Goal: Task Accomplishment & Management: Use online tool/utility

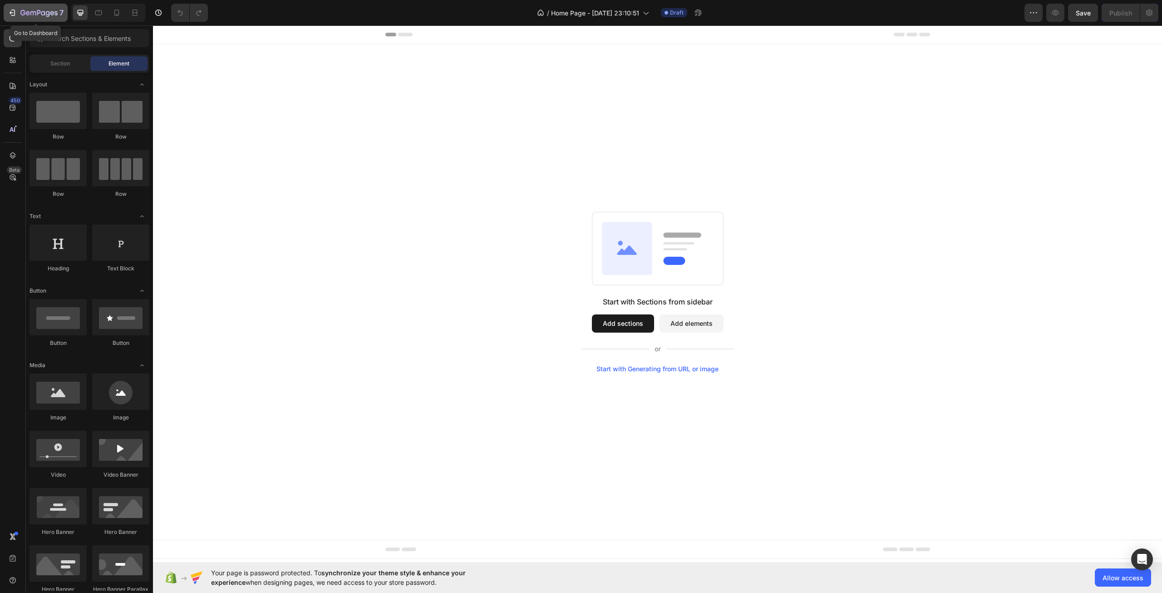
click at [17, 18] on button "7" at bounding box center [36, 13] width 64 height 18
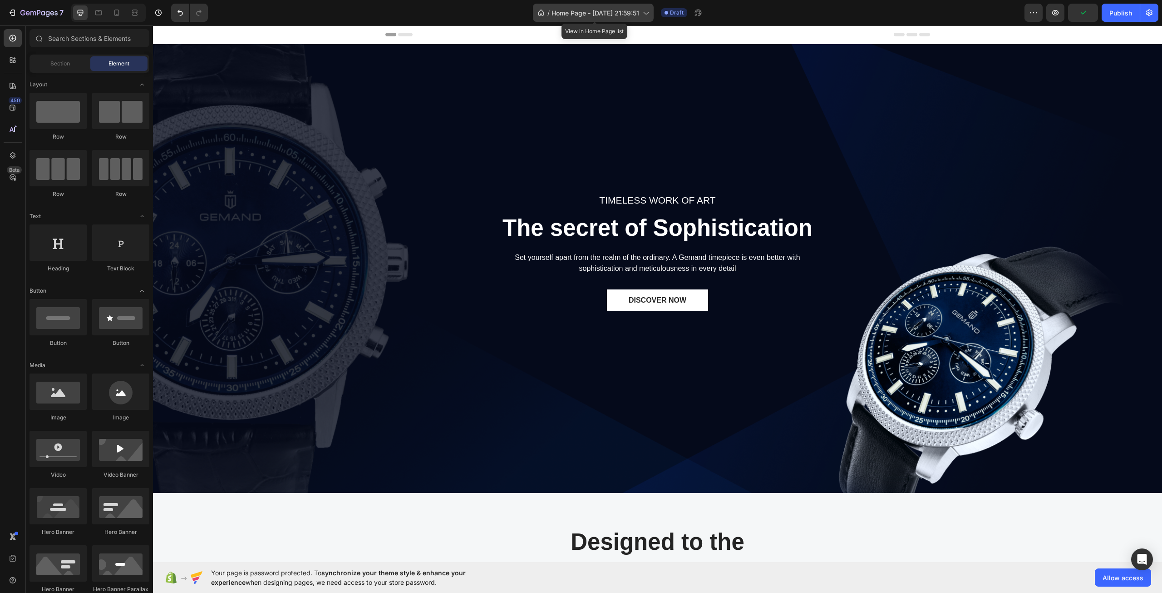
click at [608, 10] on span "Home Page - Sep 26, 21:59:51" at bounding box center [596, 13] width 88 height 10
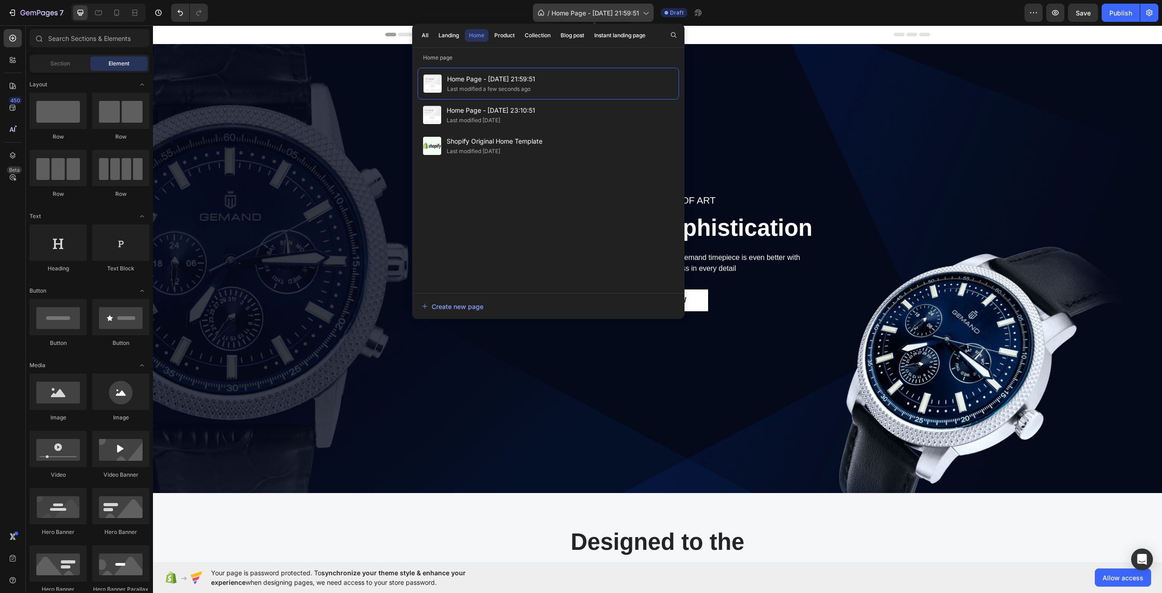
click at [608, 10] on span "Home Page - [DATE] 21:59:51" at bounding box center [596, 13] width 88 height 10
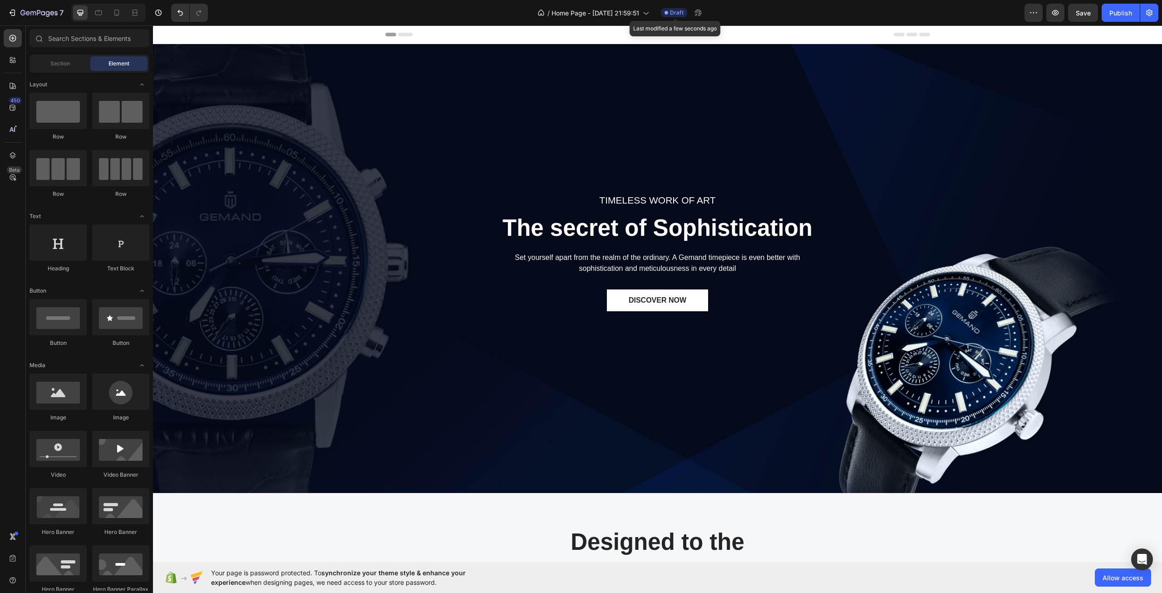
click at [677, 11] on span "Draft" at bounding box center [677, 13] width 14 height 8
click at [617, 9] on span "Home Page - [DATE] 21:59:51" at bounding box center [596, 13] width 88 height 10
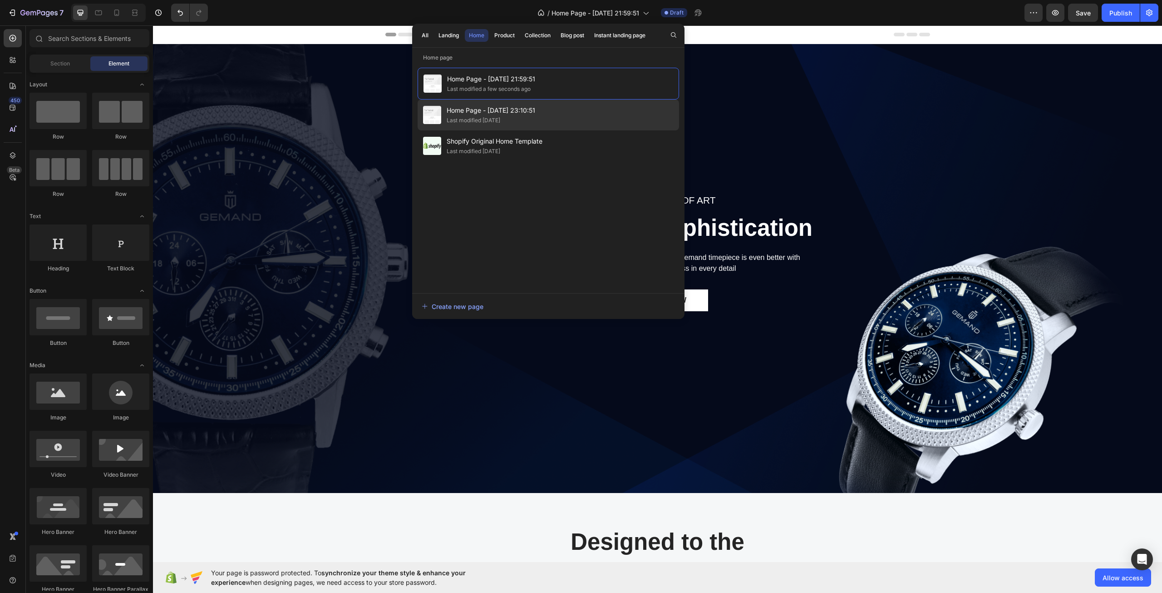
click at [589, 109] on div "Home Page - Sep 22, 23:10:51 Last modified 4 days ago" at bounding box center [549, 114] width 262 height 31
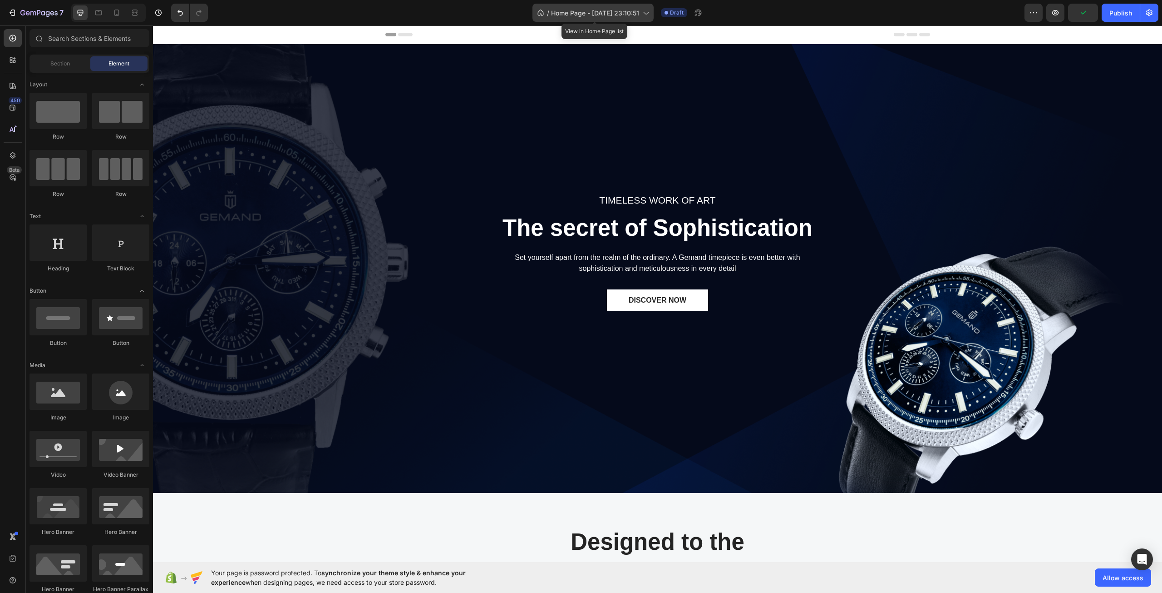
click at [606, 10] on span "Home Page - [DATE] 23:10:51" at bounding box center [595, 13] width 88 height 10
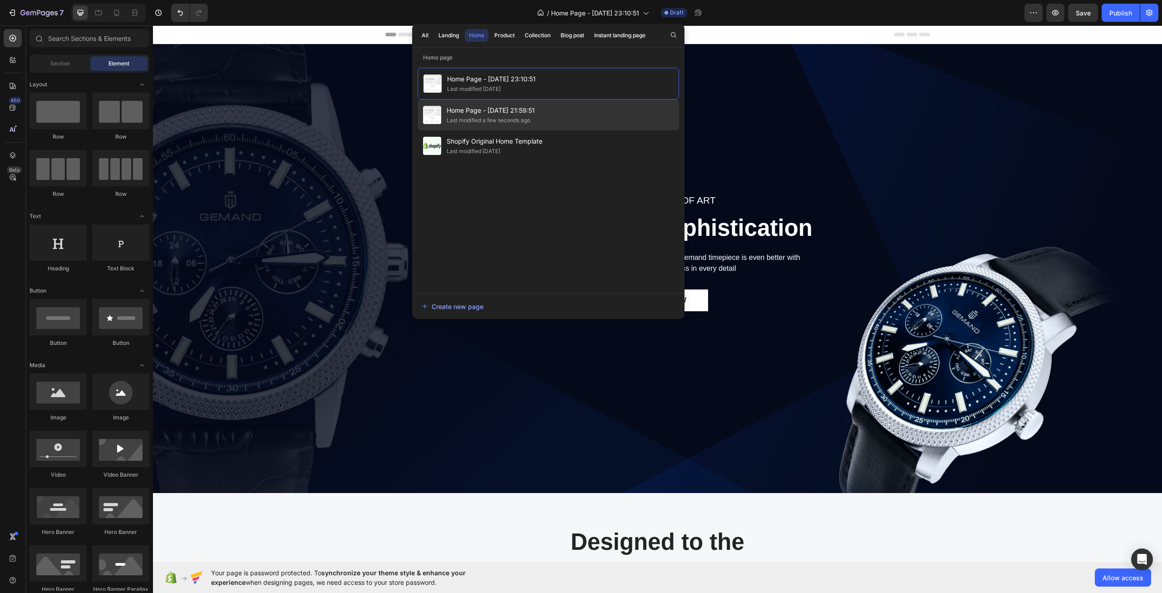
click at [485, 120] on div "Last modified a few seconds ago" at bounding box center [489, 120] width 84 height 9
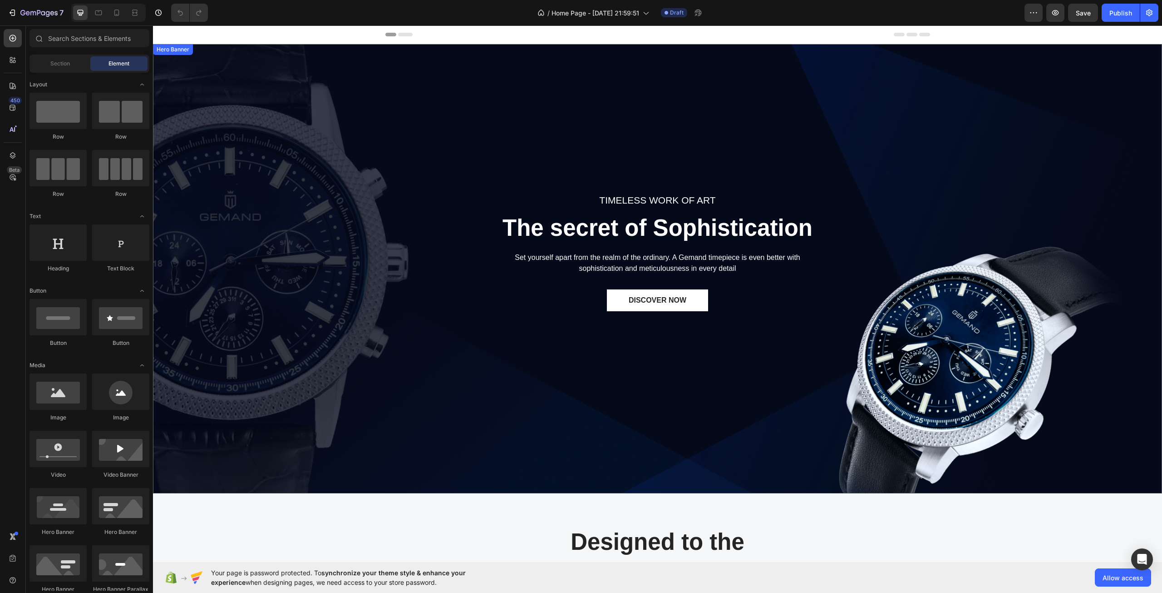
click at [420, 300] on div "TIMELESS WORK OF ART Text block The secret of Sophistication Heading Set yourse…" at bounding box center [658, 268] width 996 height 298
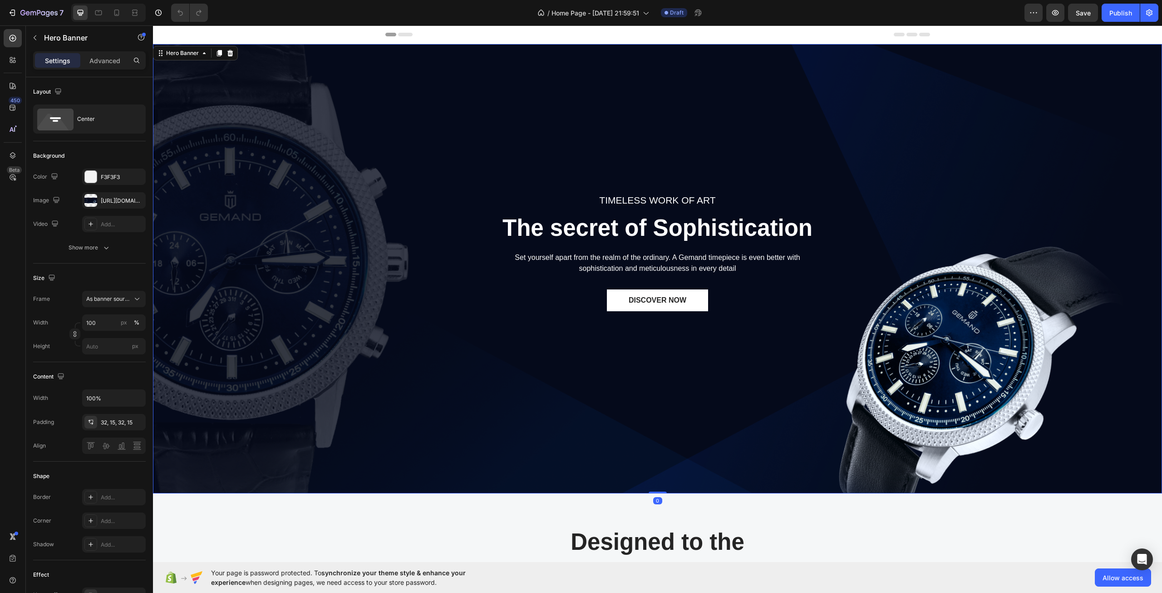
click at [331, 338] on div "TIMELESS WORK OF ART Text block The secret of Sophistication Heading Set yourse…" at bounding box center [658, 268] width 996 height 298
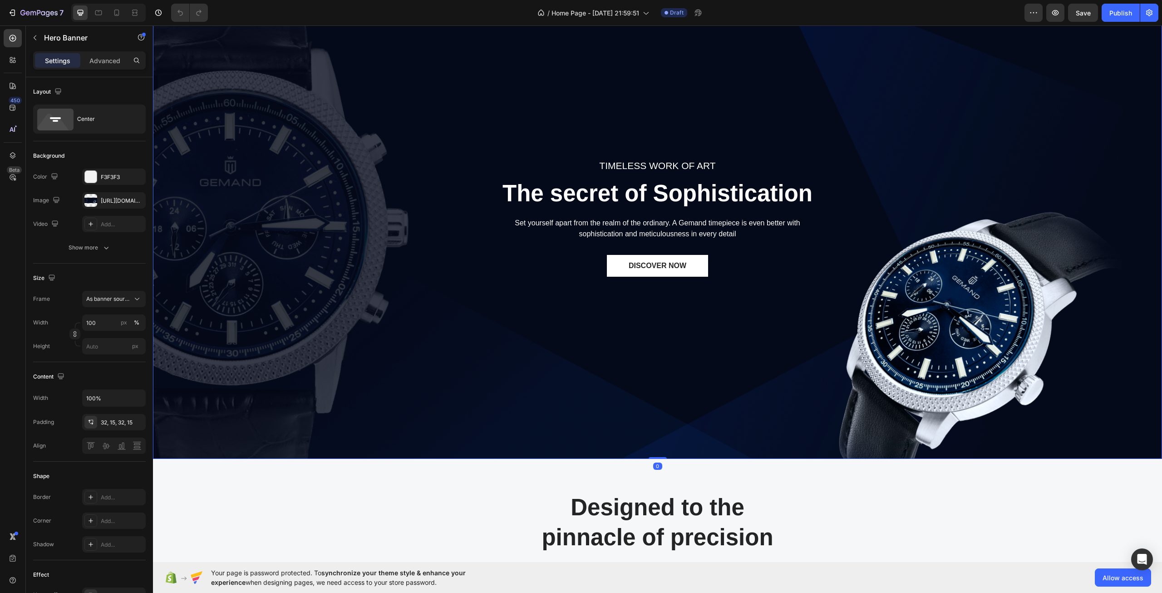
scroll to position [91, 0]
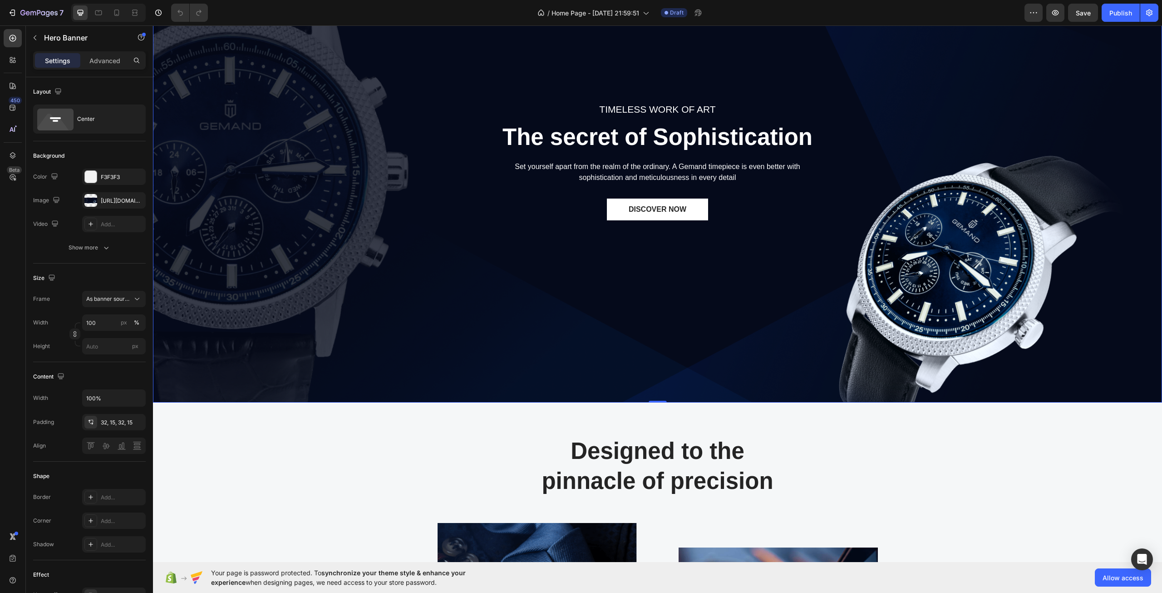
click at [839, 321] on div "TIMELESS WORK OF ART Text block The secret of Sophistication Heading Set yourse…" at bounding box center [658, 178] width 996 height 298
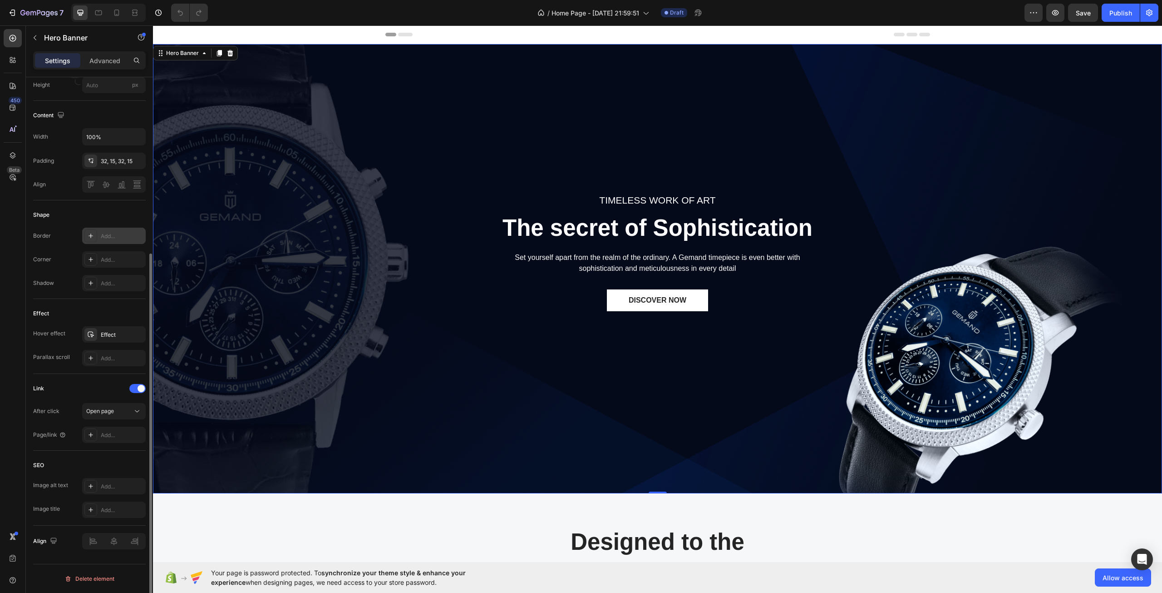
scroll to position [0, 0]
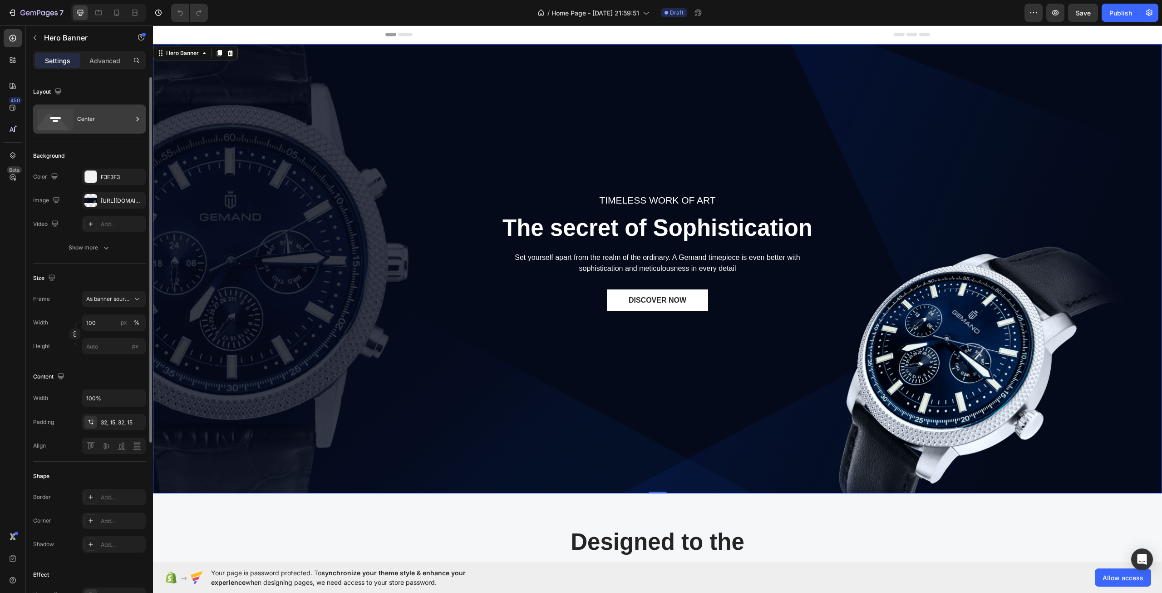
click at [102, 109] on div "Center" at bounding box center [104, 119] width 55 height 21
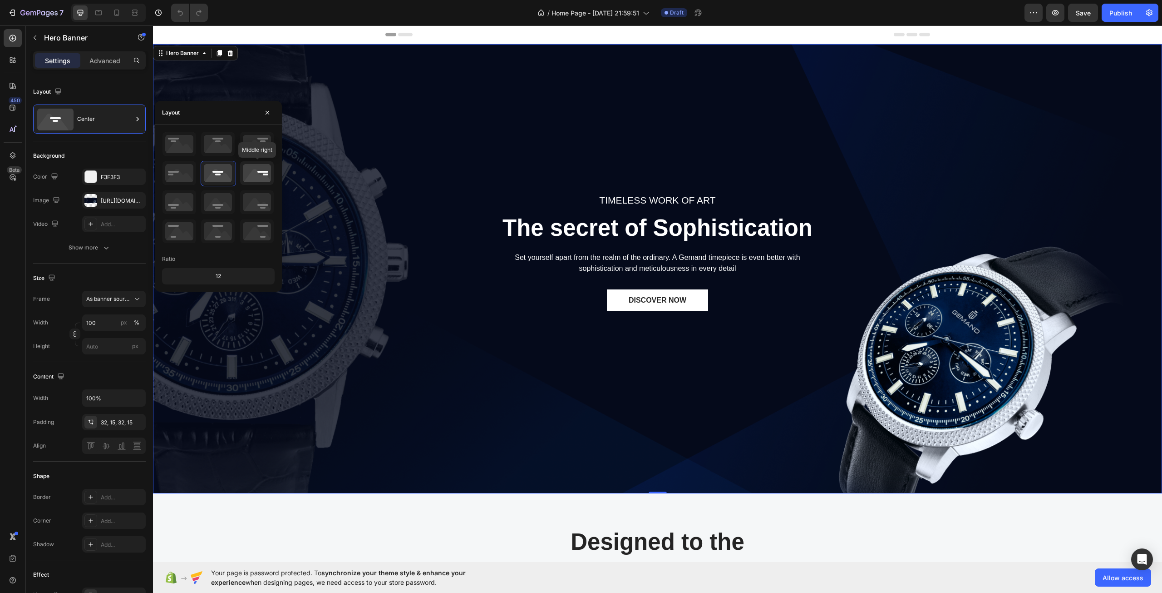
click at [264, 175] on icon at bounding box center [257, 173] width 34 height 24
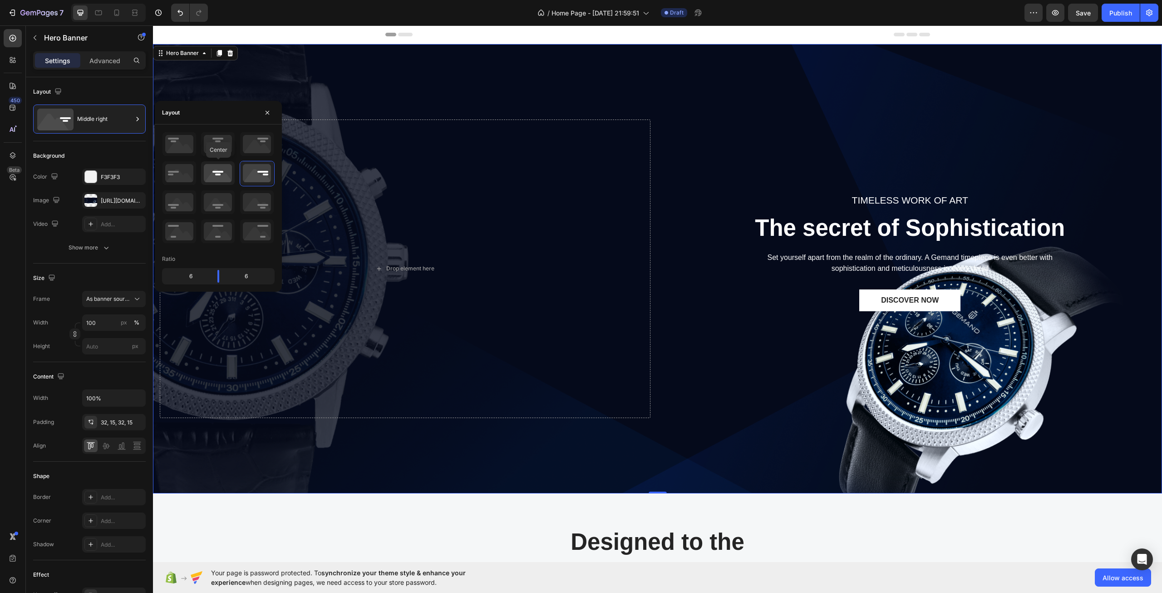
click at [228, 177] on icon at bounding box center [218, 173] width 34 height 24
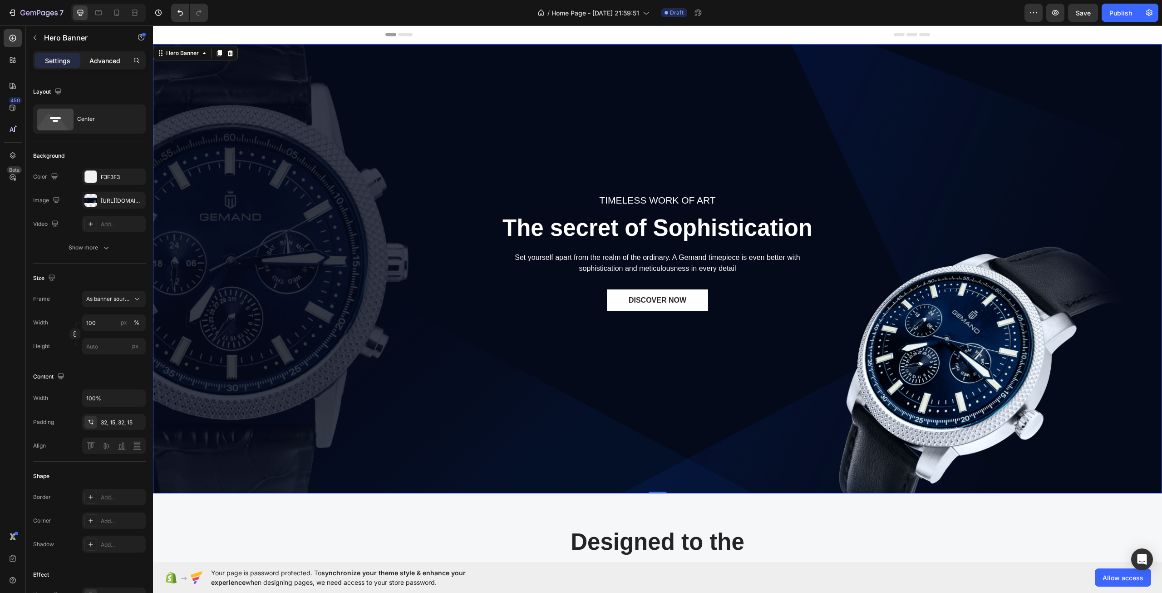
click at [114, 54] on div "Advanced" at bounding box center [104, 60] width 45 height 15
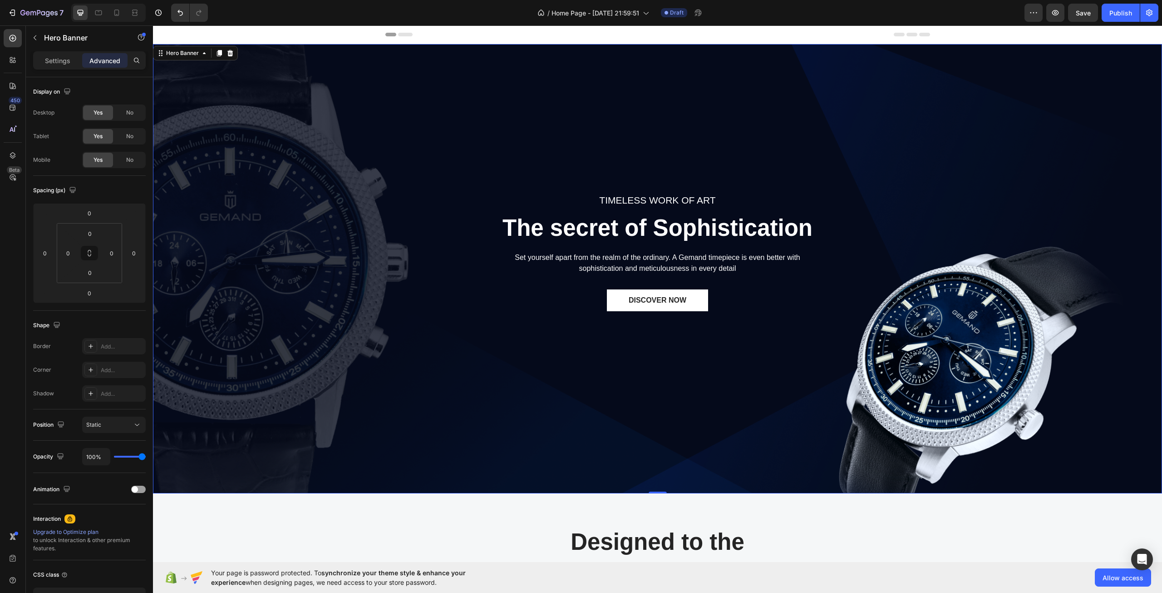
click at [336, 367] on div "TIMELESS WORK OF ART Text block The secret of Sophistication Heading Set yourse…" at bounding box center [658, 268] width 996 height 298
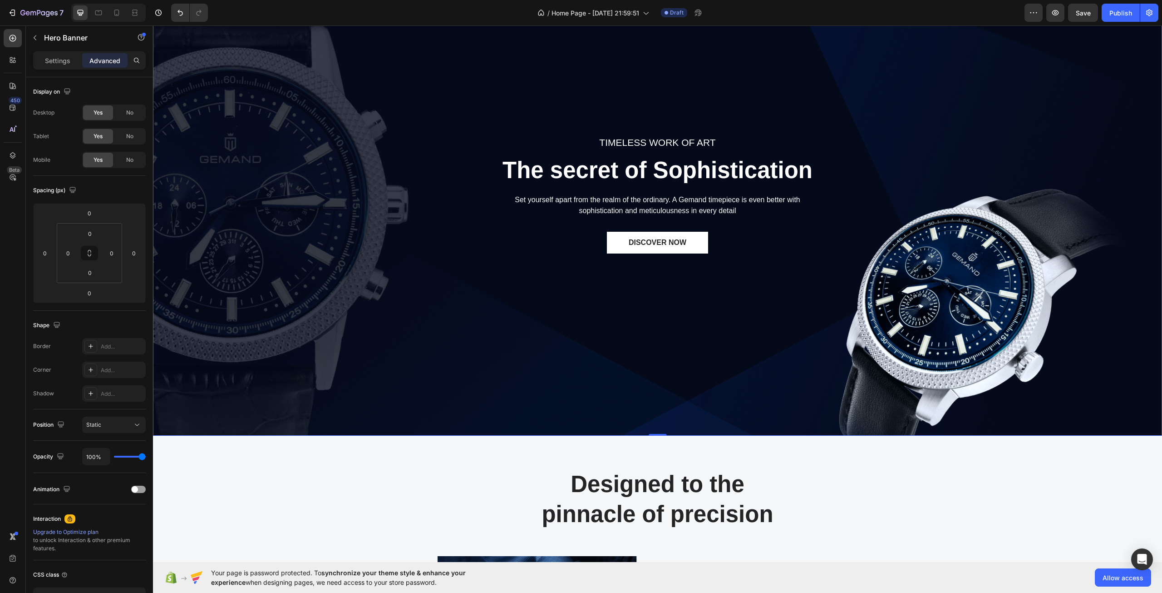
scroll to position [136, 0]
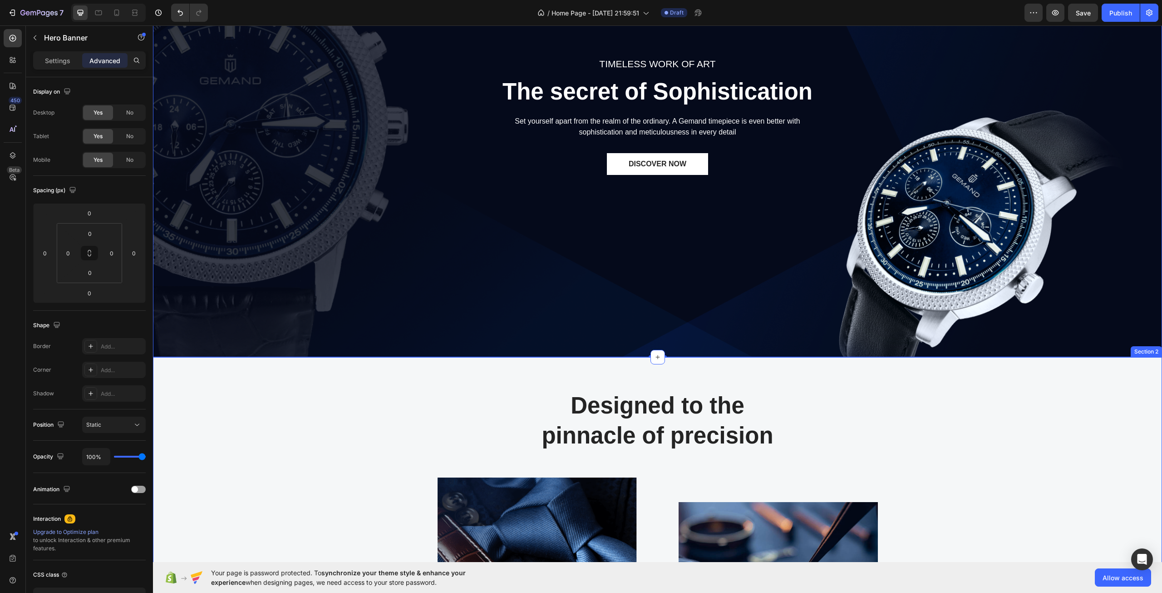
click at [386, 410] on div "Designed to the pinnacle of precision Heading Row Image Image At Gemand, the ma…" at bounding box center [658, 556] width 996 height 333
click at [388, 330] on div "Overlay" at bounding box center [657, 132] width 1009 height 449
click at [458, 242] on div "TIMELESS WORK OF ART Text block The secret of Sophistication Heading Set yourse…" at bounding box center [658, 132] width 996 height 298
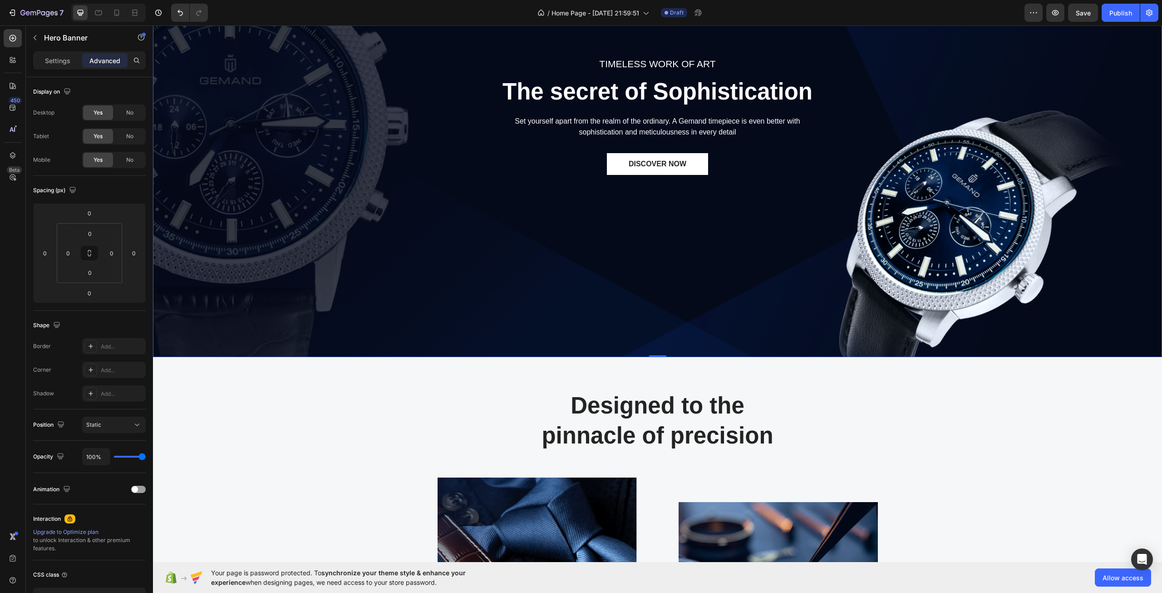
click at [431, 240] on div "TIMELESS WORK OF ART Text block The secret of Sophistication Heading Set yourse…" at bounding box center [658, 132] width 996 height 298
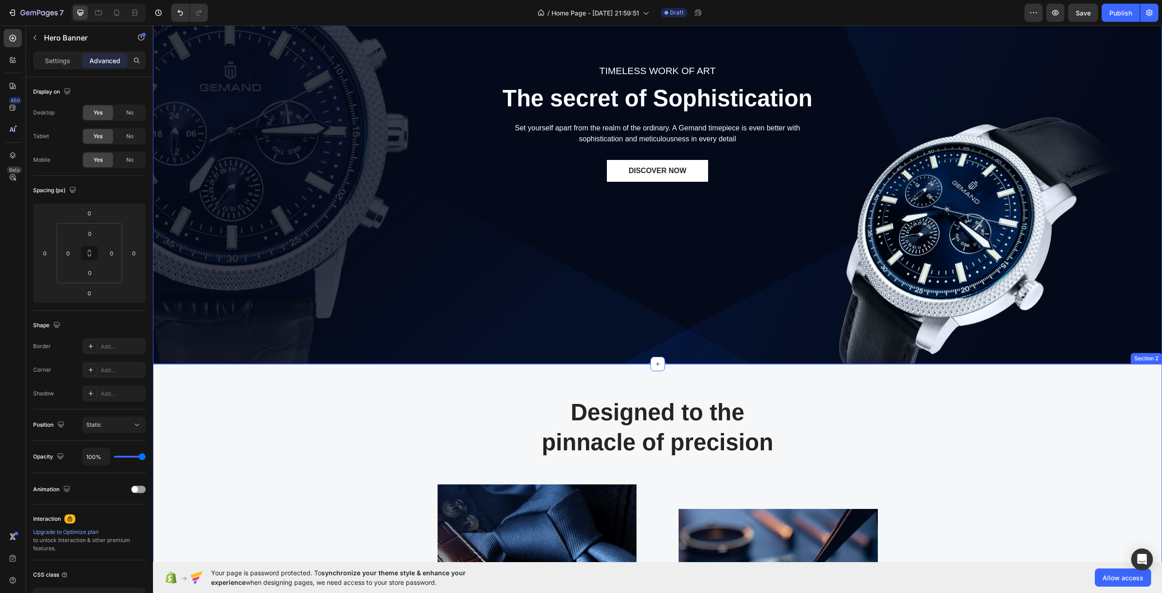
scroll to position [0, 0]
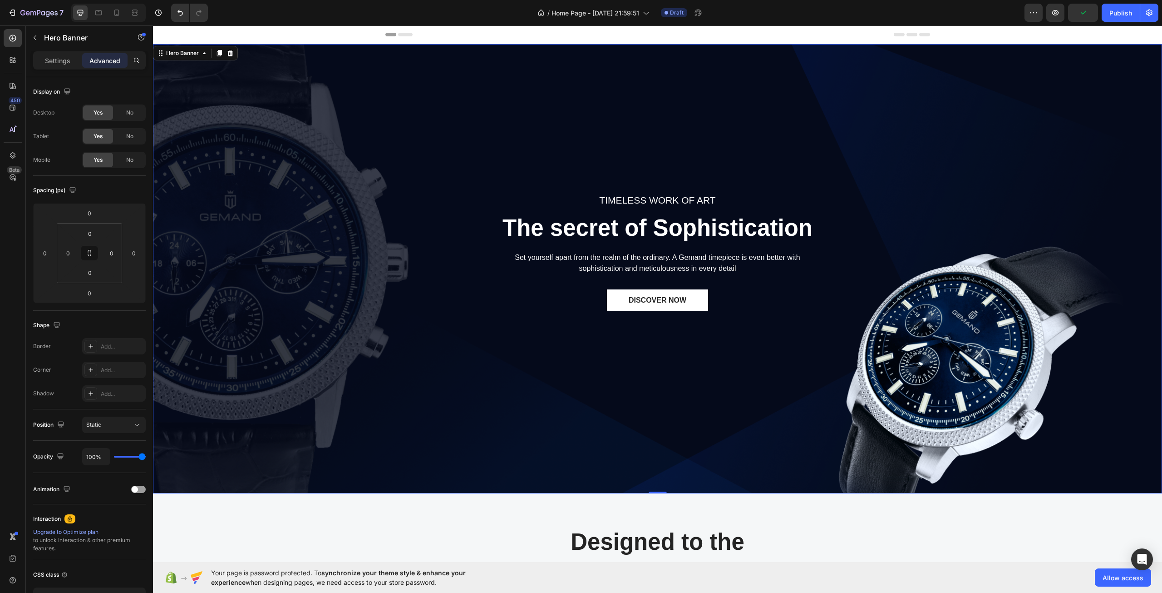
click at [837, 275] on div "TIMELESS WORK OF ART Text block The secret of Sophistication Heading Set yourse…" at bounding box center [658, 268] width 996 height 298
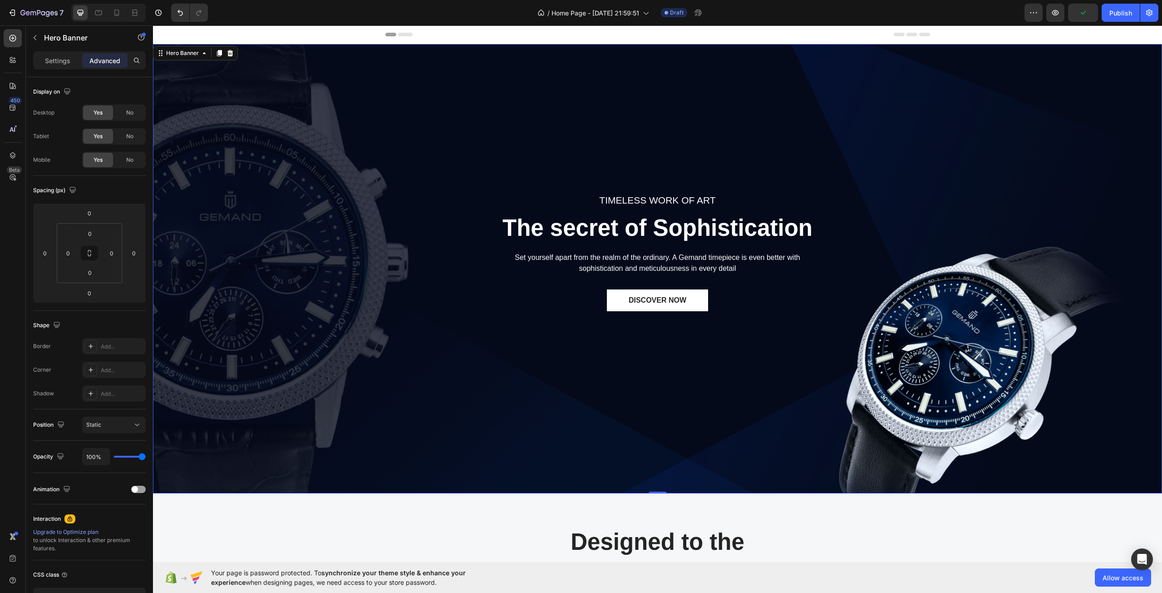
click at [837, 275] on div "TIMELESS WORK OF ART Text block The secret of Sophistication Heading Set yourse…" at bounding box center [658, 268] width 996 height 298
click at [51, 60] on p "Settings" at bounding box center [57, 61] width 25 height 10
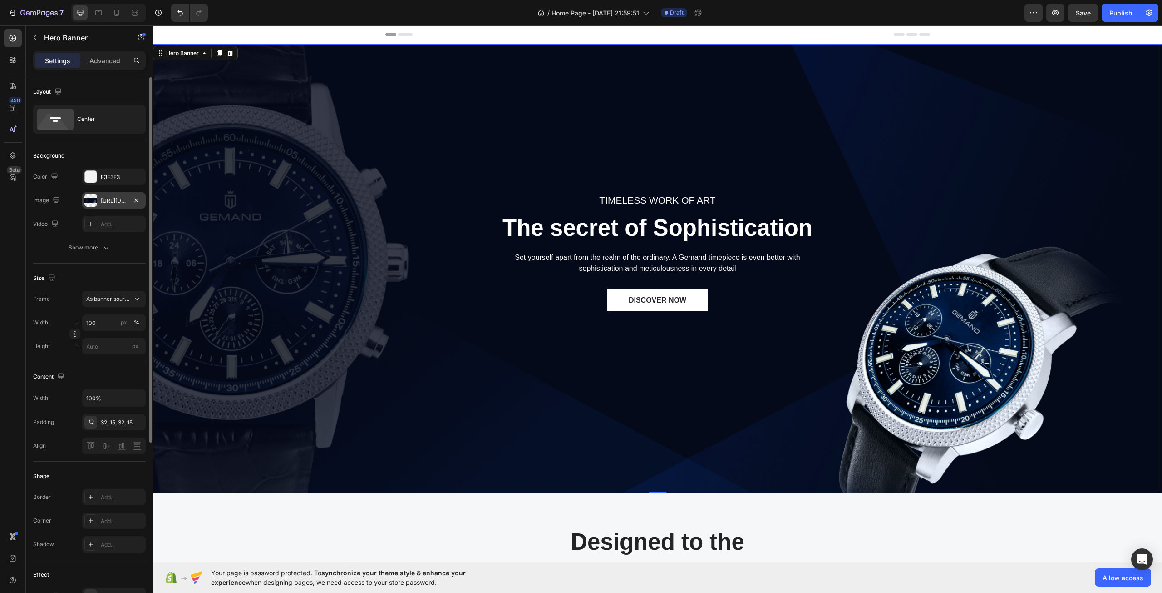
click at [96, 203] on div at bounding box center [90, 200] width 13 height 13
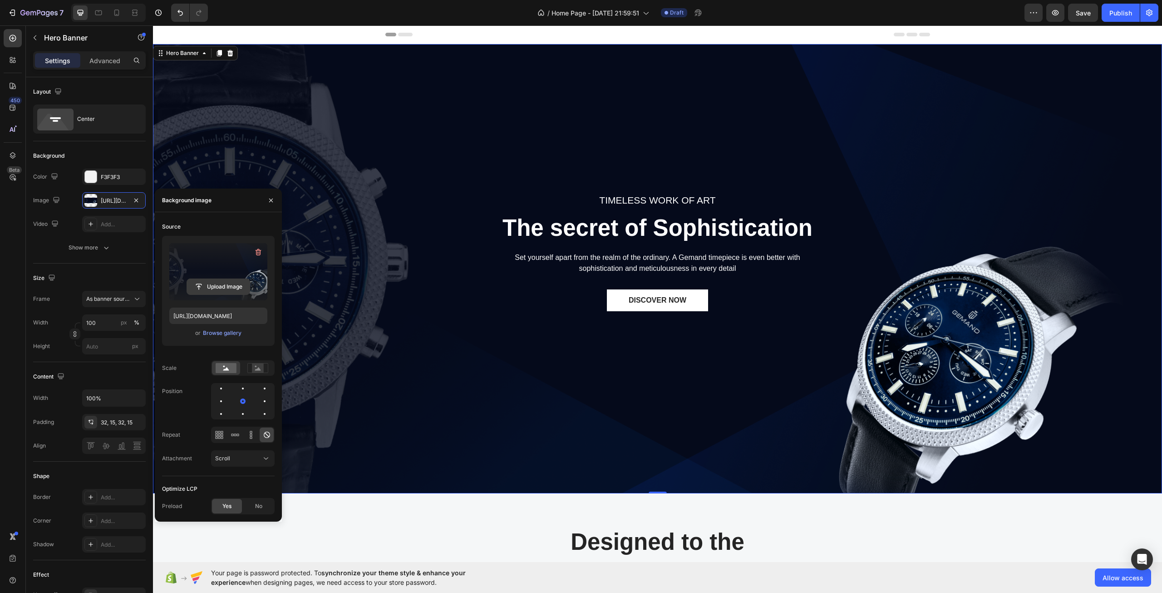
click at [223, 288] on input "file" at bounding box center [218, 286] width 63 height 15
click at [213, 319] on input "[URL][DOMAIN_NAME]" at bounding box center [218, 315] width 98 height 16
click at [216, 262] on label at bounding box center [218, 271] width 98 height 57
click at [216, 279] on input "file" at bounding box center [218, 286] width 63 height 15
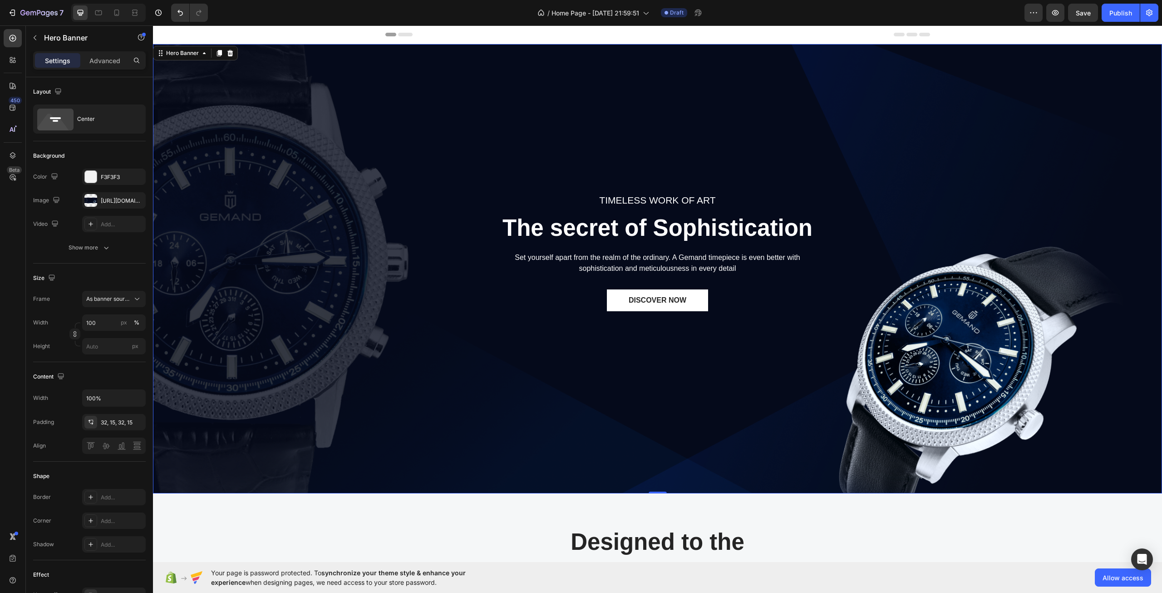
click at [1064, 322] on div "TIMELESS WORK OF ART Text block The secret of Sophistication Heading Set yourse…" at bounding box center [658, 268] width 996 height 298
